Goal: Task Accomplishment & Management: Complete application form

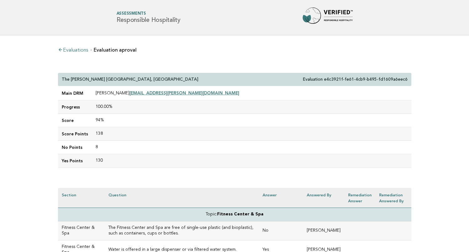
scroll to position [130, 0]
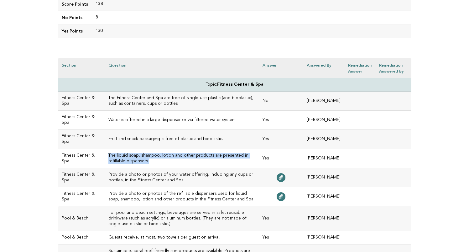
click at [159, 162] on h3 "The liquid soap, shampoo, lotion and other products are presented in refillable…" at bounding box center [181, 158] width 147 height 11
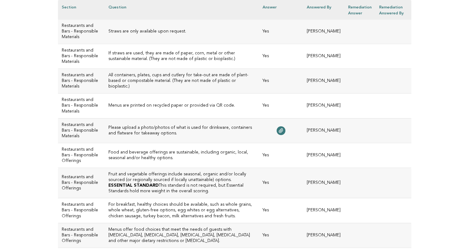
scroll to position [743, 0]
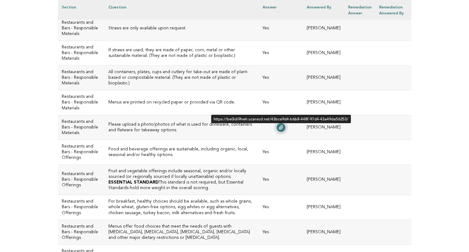
click at [278, 130] on icon at bounding box center [280, 127] width 5 height 5
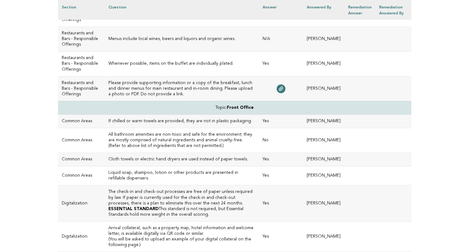
scroll to position [1091, 0]
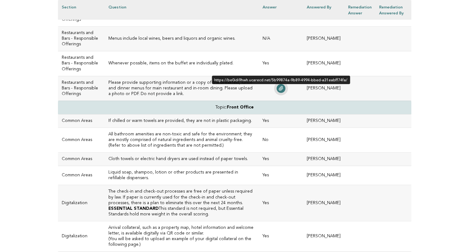
click at [278, 91] on icon at bounding box center [280, 88] width 5 height 5
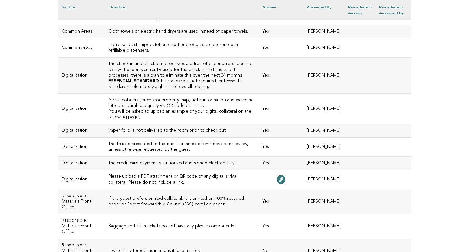
scroll to position [1220, 0]
click at [164, 21] on h3 "All bathroom amenities are non-toxic and safe for the environment; they are mos…" at bounding box center [181, 12] width 147 height 17
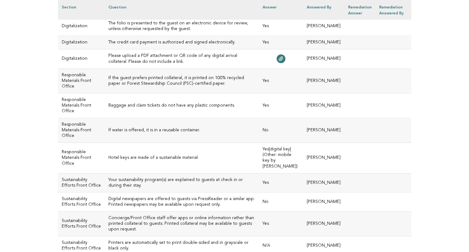
scroll to position [1342, 0]
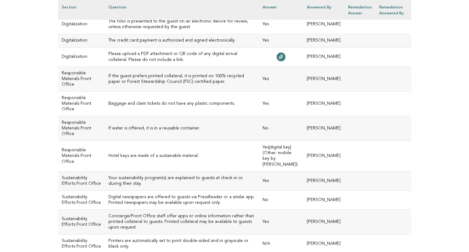
click at [177, 63] on h3 "Please upload a PDF attachment or QR code of any digital arrival collateral. Pl…" at bounding box center [181, 56] width 147 height 11
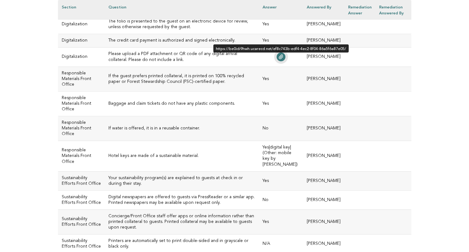
click at [278, 60] on icon at bounding box center [280, 56] width 5 height 5
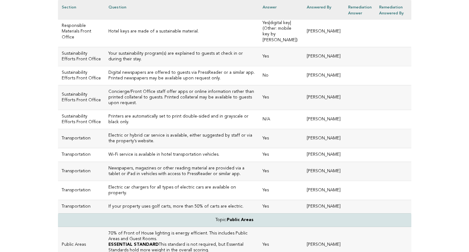
scroll to position [1467, 0]
click at [125, 7] on h3 "If water is offered, it is in a reusable container." at bounding box center [181, 4] width 147 height 6
click at [184, 16] on td "If water is offered, it is in a reusable container." at bounding box center [182, 4] width 154 height 25
click at [185, 7] on h3 "If water is offered, it is in a reusable container." at bounding box center [181, 4] width 147 height 6
drag, startPoint x: 185, startPoint y: 134, endPoint x: 95, endPoint y: 133, distance: 89.9
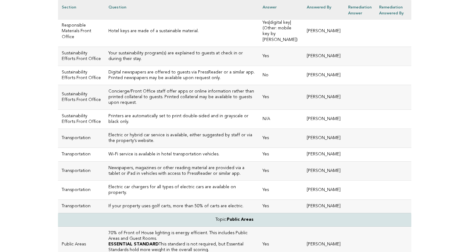
click at [105, 16] on td "If water is offered, it is in a reusable container." at bounding box center [182, 4] width 154 height 25
copy h3 "If water is offered, it is in a reusable container."
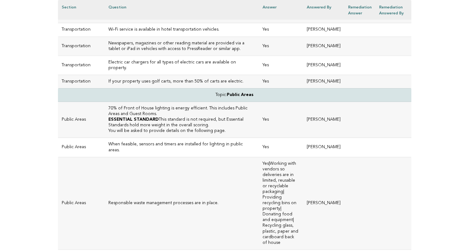
scroll to position [1594, 0]
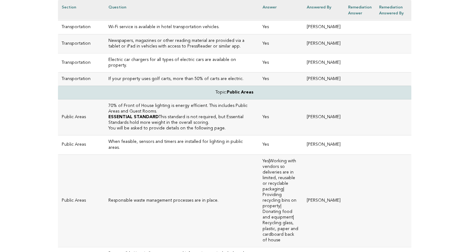
drag, startPoint x: 185, startPoint y: 31, endPoint x: 100, endPoint y: 28, distance: 85.2
copy h3 "Hotel keys are made of a sustainable material."
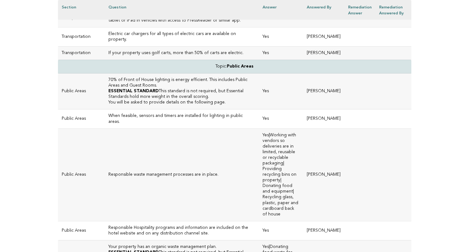
scroll to position [1623, 0]
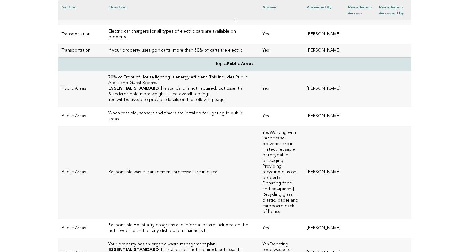
drag, startPoint x: 117, startPoint y: 107, endPoint x: 96, endPoint y: 101, distance: 21.2
copy h3 "Printers are automatically set to print double-sided and in grayscale or black …"
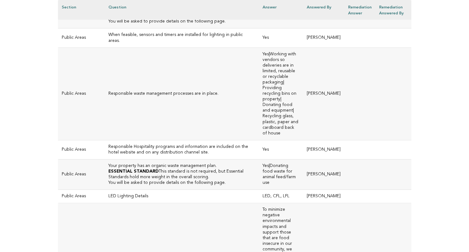
scroll to position [1705, 0]
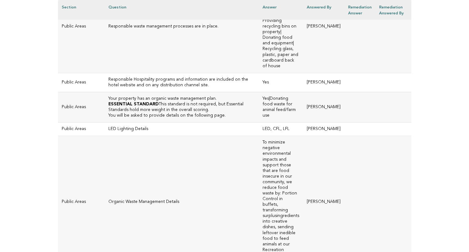
scroll to position [1771, 0]
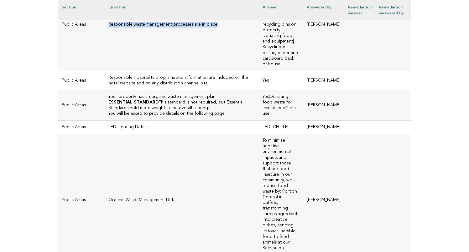
drag, startPoint x: 205, startPoint y: 157, endPoint x: 99, endPoint y: 155, distance: 106.8
click at [105, 71] on td "Responsible waste management processes are in place." at bounding box center [182, 24] width 154 height 93
copy h3 "Responsible waste management processes are in place."
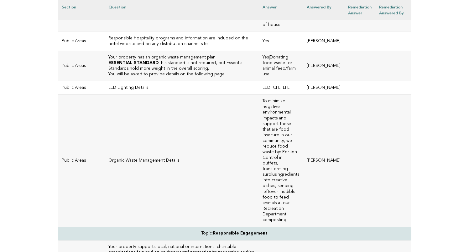
scroll to position [1812, 0]
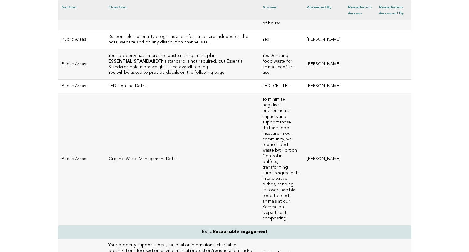
click at [200, 45] on h3 "Responsible Hospitality programs and information are included on the hotel webs…" at bounding box center [181, 39] width 147 height 11
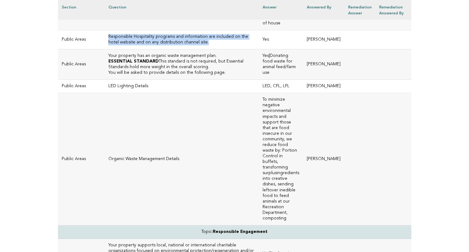
drag, startPoint x: 201, startPoint y: 155, endPoint x: 95, endPoint y: 149, distance: 105.7
click at [105, 49] on td "Responsible Hospitality programs and information are included on the hotel webs…" at bounding box center [182, 39] width 154 height 19
copy h3 "Responsible Hospitality programs and information are included on the hotel webs…"
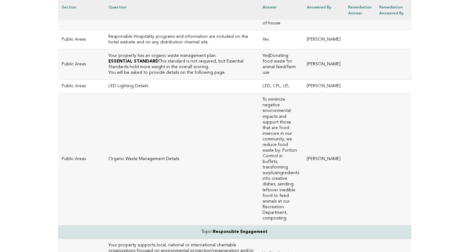
click at [164, 70] on p "ESSENTIAL STANDARD This standard is not required, but Essential Standards hold …" at bounding box center [181, 64] width 147 height 11
drag, startPoint x: 205, startPoint y: 169, endPoint x: 96, endPoint y: 171, distance: 109.3
click at [105, 80] on td "Your property has an organic waste management plan. ESSENTIAL STANDARD This sta…" at bounding box center [182, 64] width 154 height 30
copy h3 "Your property has an organic waste management plan."
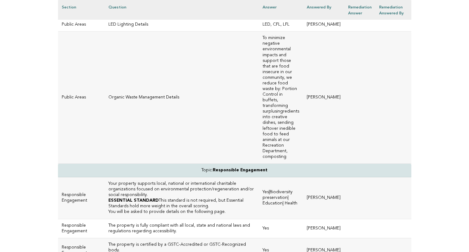
scroll to position [1874, 0]
click at [231, 163] on td "Organic Waste Management Details" at bounding box center [182, 97] width 154 height 132
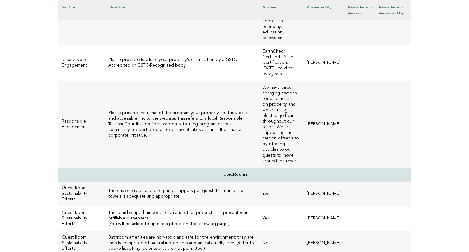
scroll to position [2199, 0]
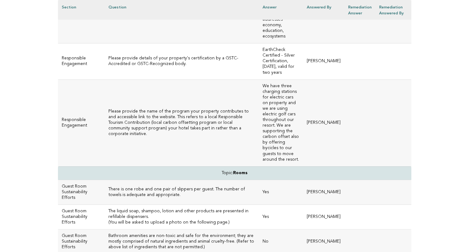
click at [108, 111] on h3 "Please provide the name of the program your property contributes to and accessi…" at bounding box center [181, 123] width 147 height 28
drag, startPoint x: 97, startPoint y: 111, endPoint x: 153, endPoint y: 118, distance: 56.4
click at [153, 118] on h3 "Please provide the name of the program your property contributes to and accessi…" at bounding box center [181, 123] width 147 height 28
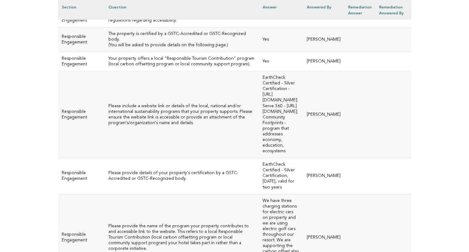
scroll to position [2084, 0]
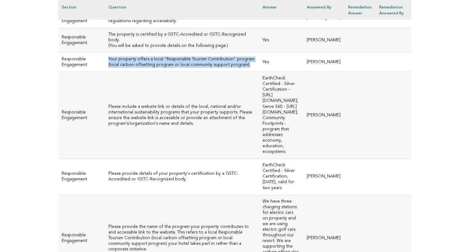
drag, startPoint x: 232, startPoint y: 119, endPoint x: 94, endPoint y: 113, distance: 138.2
click at [105, 72] on td "Your property offers a local "Responsible Tourism Contribution" program (local …" at bounding box center [182, 62] width 154 height 19
copy h3 "Your property offers a local "Responsible Tourism Contribution" program (local …"
click at [172, 43] on h3 "The property is certified by a GSTC-Accredited or GSTC-Recognized body." at bounding box center [181, 37] width 147 height 11
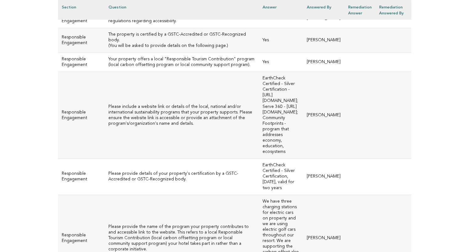
click at [172, 43] on h3 "The property is certified by a GSTC-Accredited or GSTC-Recognized body." at bounding box center [181, 37] width 147 height 11
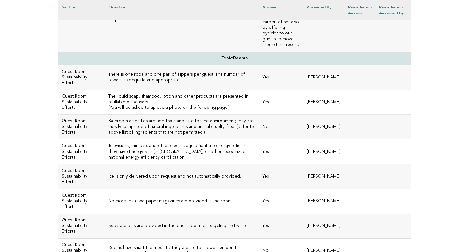
scroll to position [2320, 0]
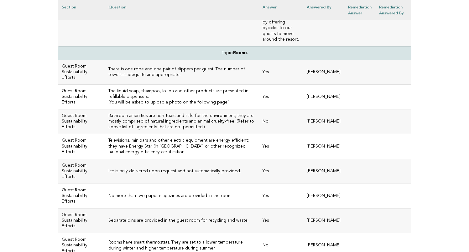
click at [164, 113] on h3 "Bathroom amenities are non-toxic and safe for the environment; they are mostly …" at bounding box center [181, 121] width 147 height 17
click at [198, 113] on h3 "Bathroom amenities are non-toxic and safe for the environment; they are mostly …" at bounding box center [181, 121] width 147 height 17
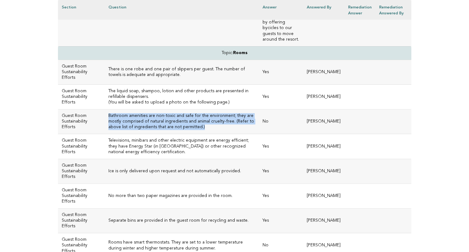
drag, startPoint x: 189, startPoint y: 108, endPoint x: 98, endPoint y: 99, distance: 92.2
click at [108, 113] on h3 "Bathroom amenities are non-toxic and safe for the environment; they are mostly …" at bounding box center [181, 121] width 147 height 17
copy h3 "Bathroom amenities are non-toxic and safe for the environment; they are mostly …"
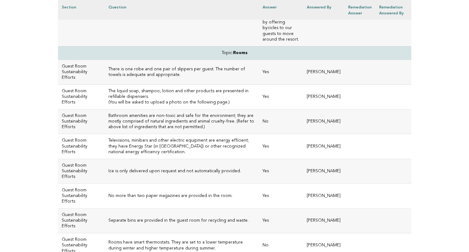
click at [266, 110] on td "No" at bounding box center [281, 122] width 44 height 25
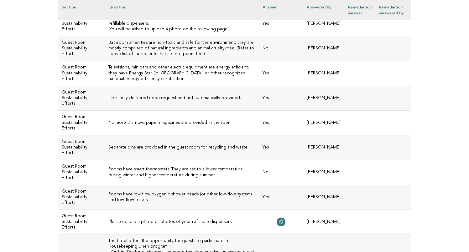
scroll to position [2396, 0]
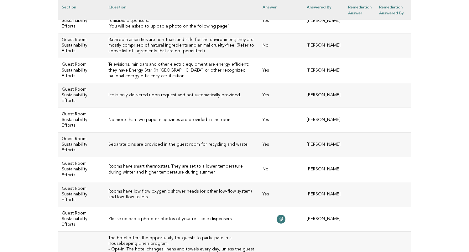
click at [148, 164] on h3 "Rooms have smart thermostats. They are set to a lower temperature during winter…" at bounding box center [181, 169] width 147 height 11
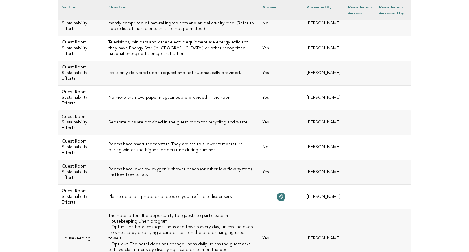
scroll to position [2420, 0]
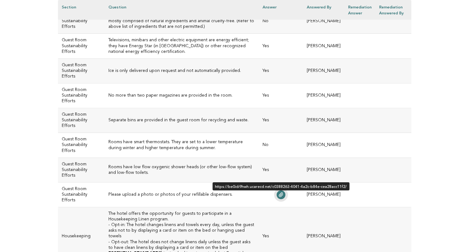
click at [278, 193] on icon at bounding box center [280, 195] width 5 height 5
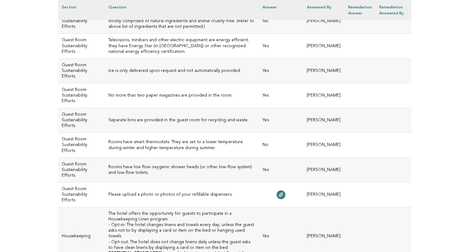
click at [225, 183] on td "Please upload a photo or photos of your refillable dispensers." at bounding box center [182, 195] width 154 height 25
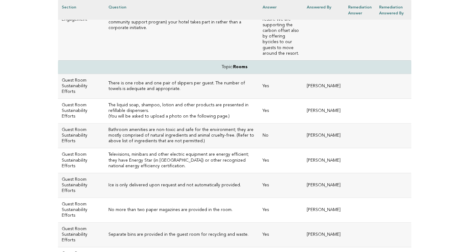
scroll to position [2307, 0]
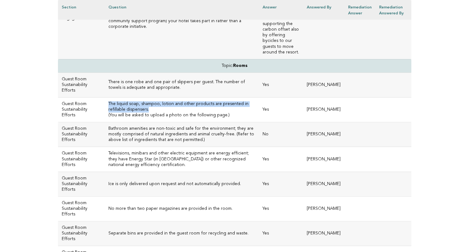
drag, startPoint x: 138, startPoint y: 90, endPoint x: 96, endPoint y: 84, distance: 42.8
click at [105, 98] on td "The liquid soap, shampoo, lotion and other products are presented in refillable…" at bounding box center [182, 110] width 154 height 25
copy h3 "The liquid soap, shampoo, lotion and other products are presented in refillable…"
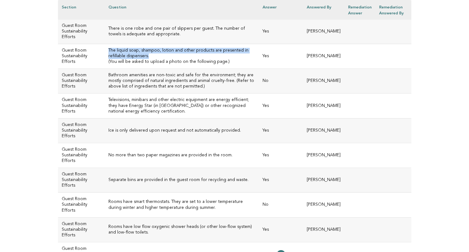
scroll to position [2365, 0]
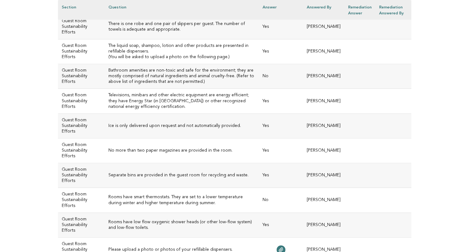
click at [134, 195] on h3 "Rooms have smart thermostats. They are set to a lower temperature during winter…" at bounding box center [181, 200] width 147 height 11
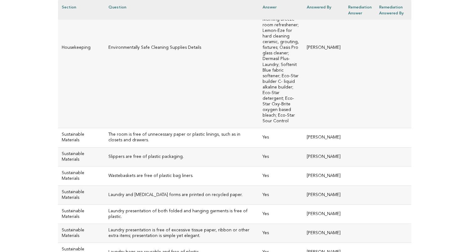
scroll to position [2885, 0]
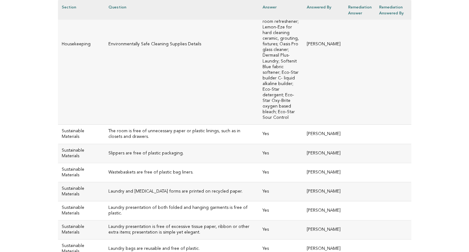
drag, startPoint x: 119, startPoint y: 188, endPoint x: 97, endPoint y: 182, distance: 22.9
copy h3 "The room is free of single-use plastic (and bioplastic) bottles and drinkware."
